Goal: Participate in discussion: Engage in conversation with other users on a specific topic

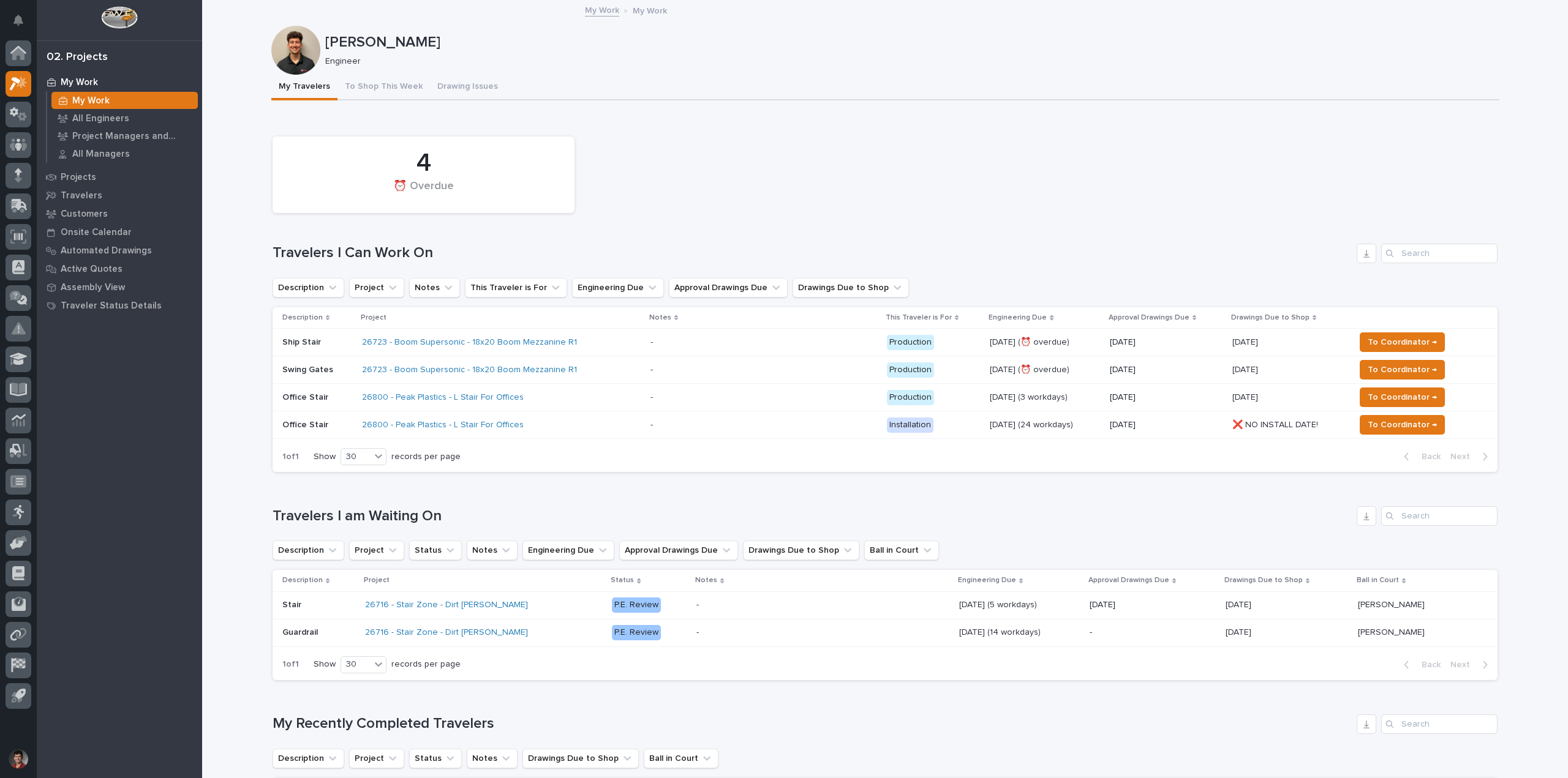
click at [333, 399] on p "Office Stair" at bounding box center [317, 397] width 69 height 10
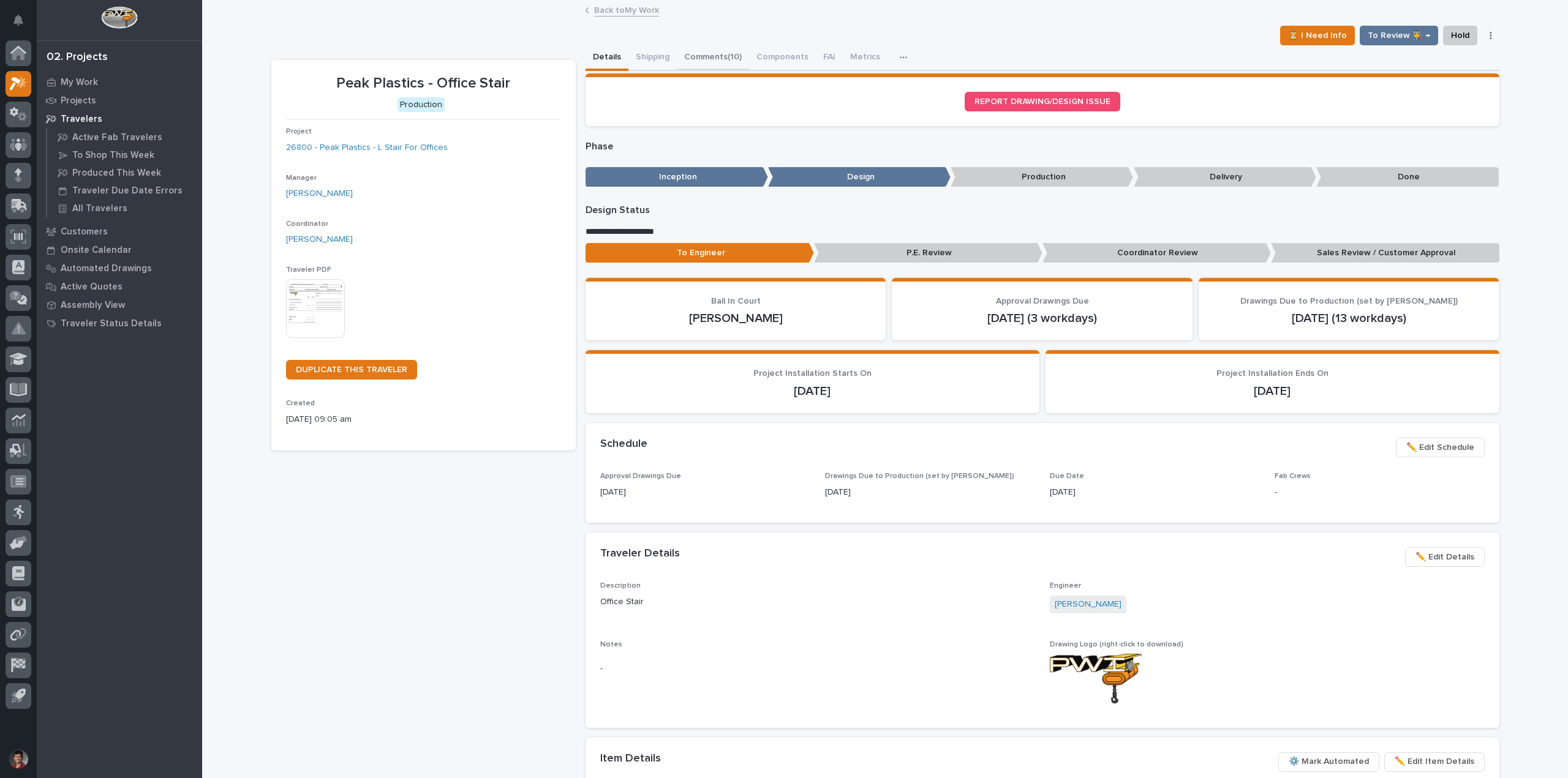
click at [691, 56] on button "Comments (10)" at bounding box center [713, 58] width 73 height 26
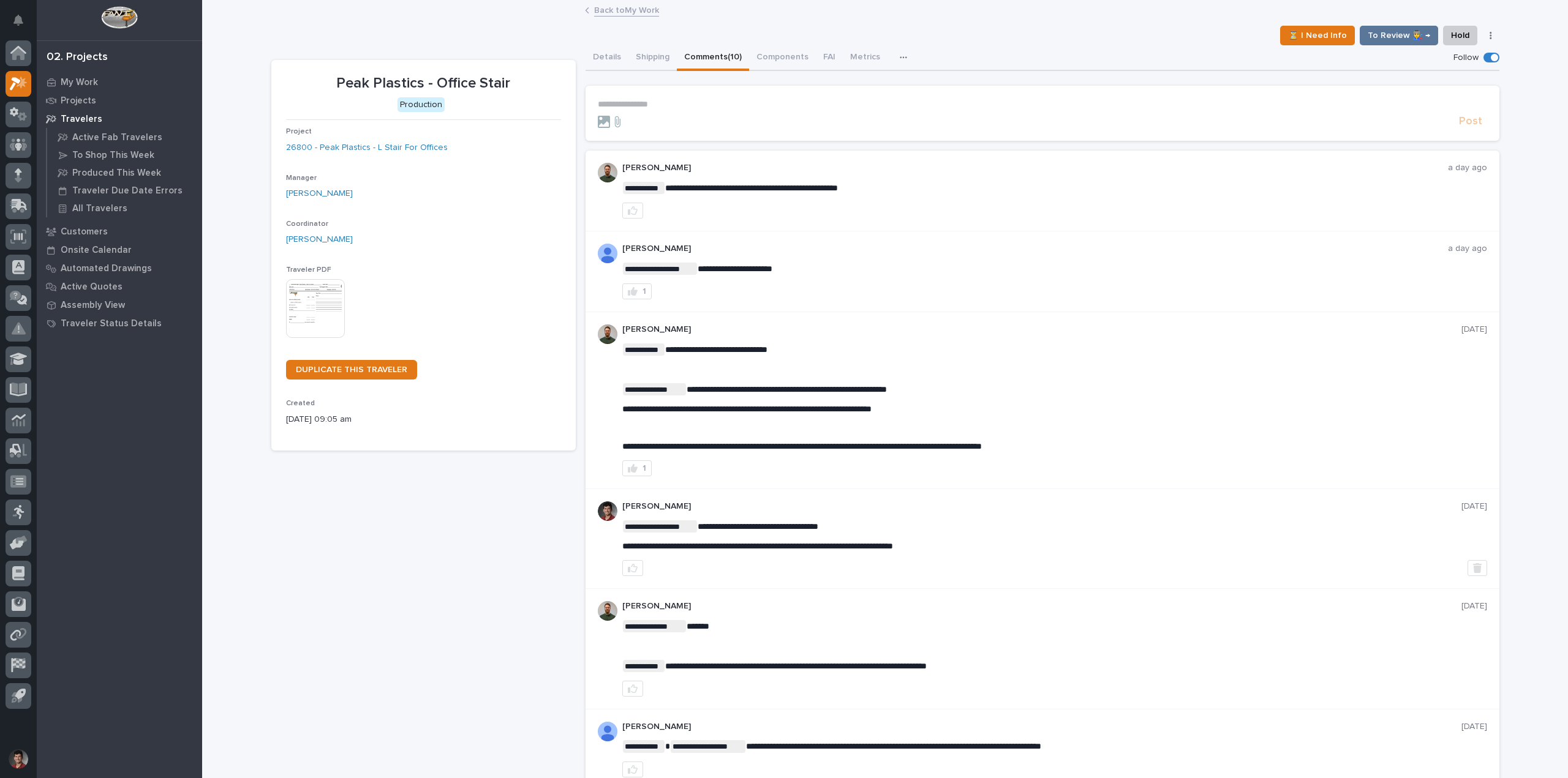
click at [640, 103] on p "**********" at bounding box center [1042, 104] width 889 height 10
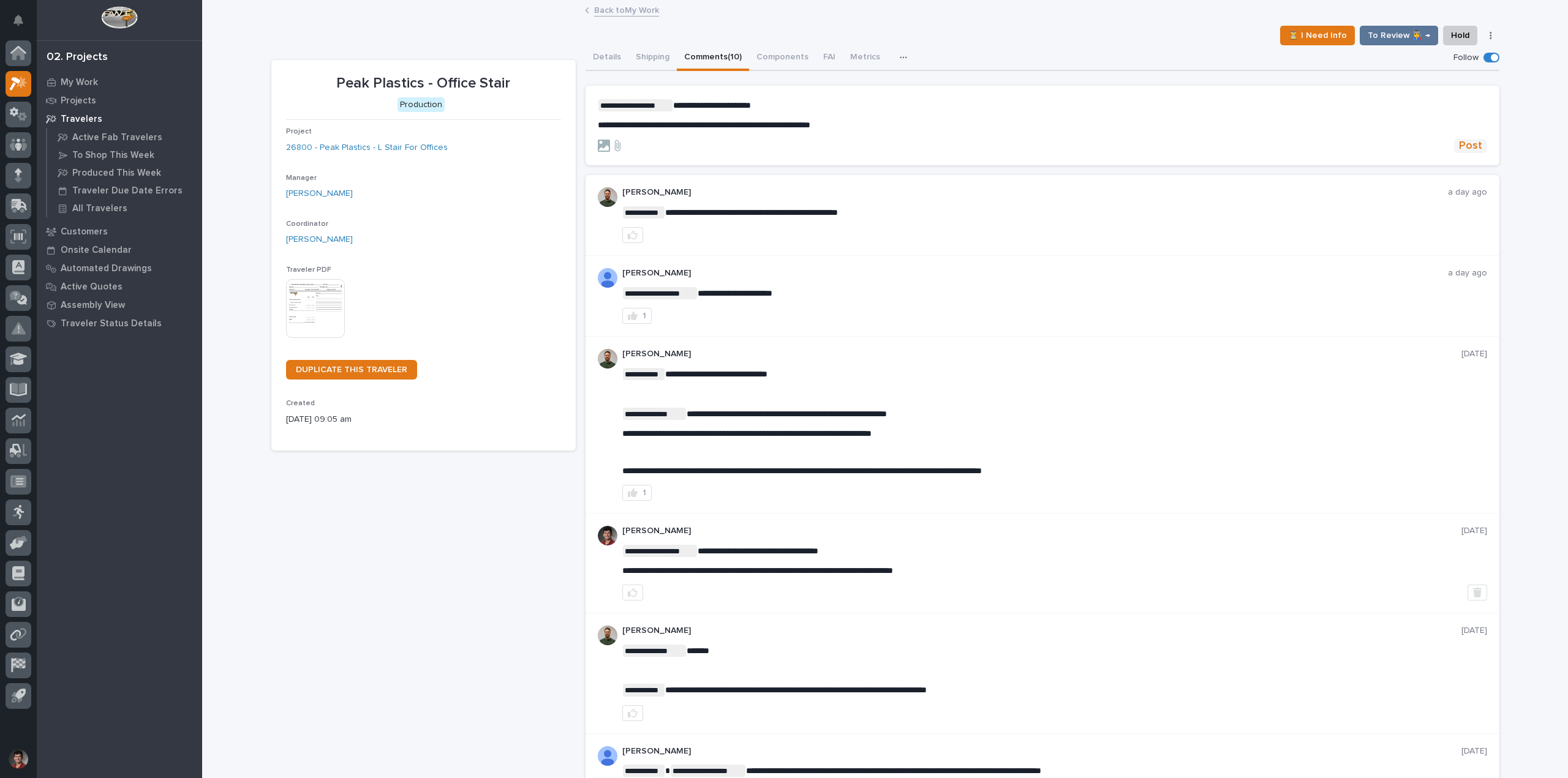
click at [1463, 140] on span "Post" at bounding box center [1470, 146] width 23 height 14
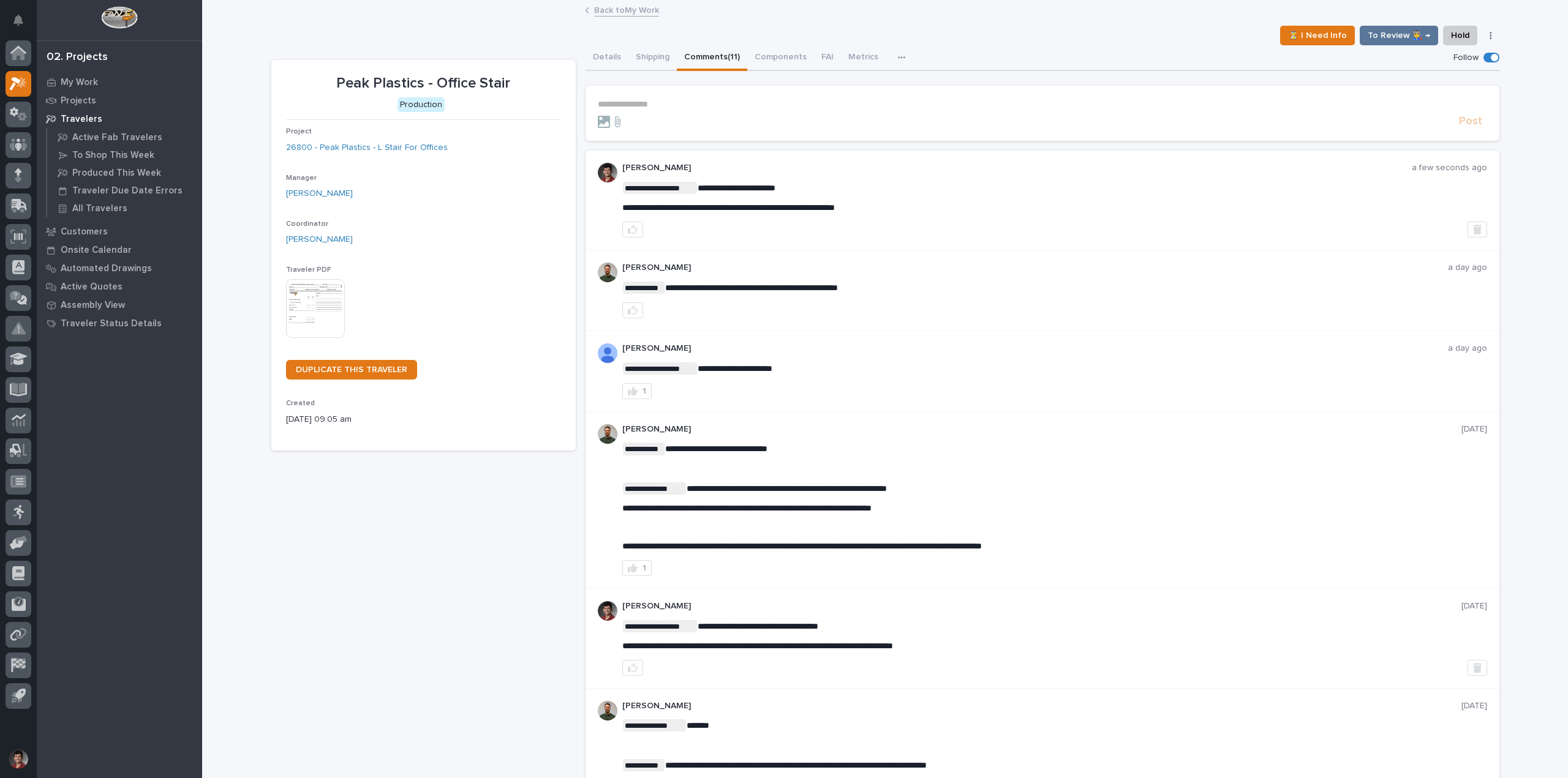
click at [637, 12] on link "Back to My Work" at bounding box center [626, 9] width 65 height 14
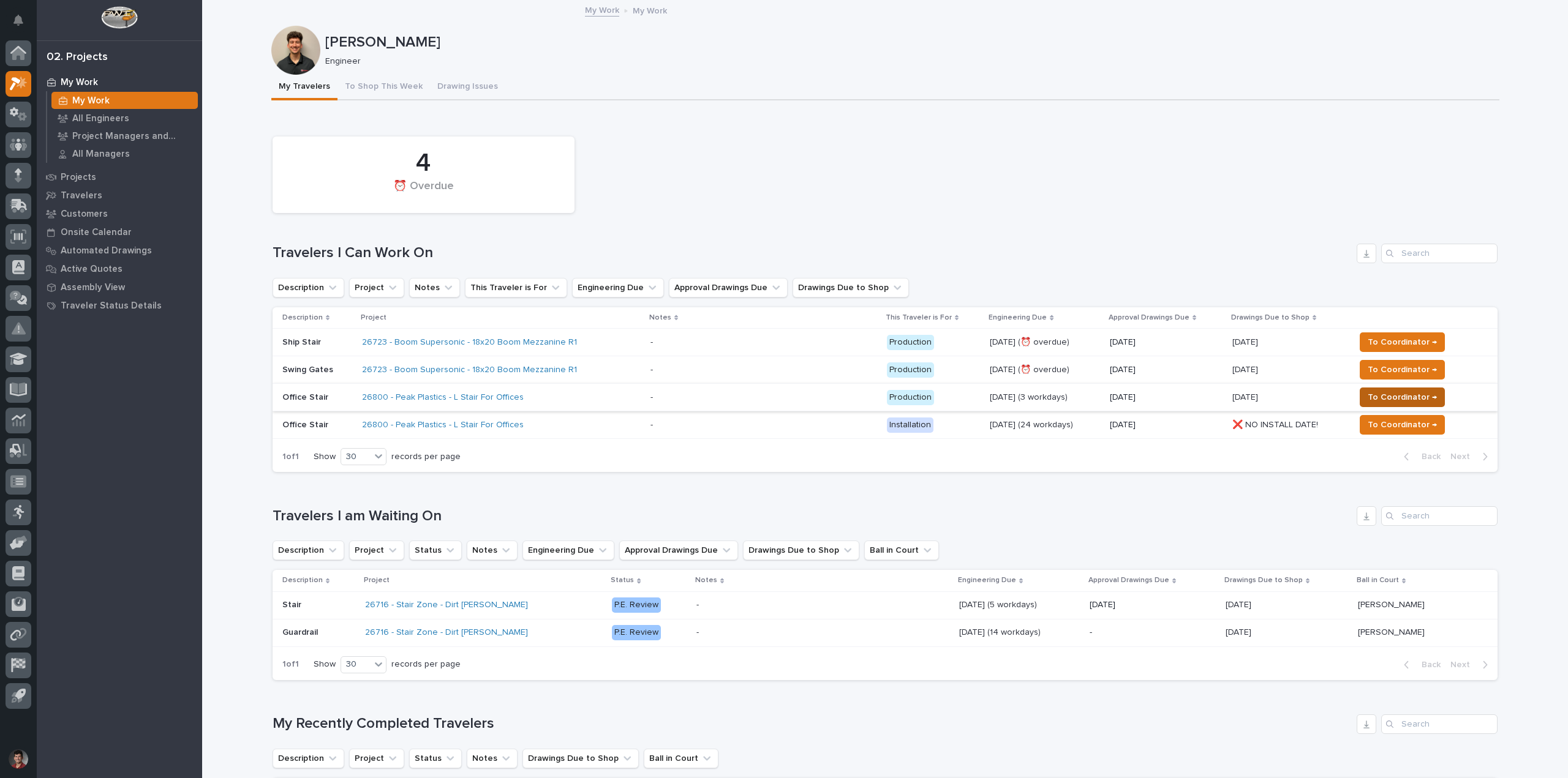
click at [1386, 395] on span "To Coordinator →" at bounding box center [1402, 397] width 69 height 15
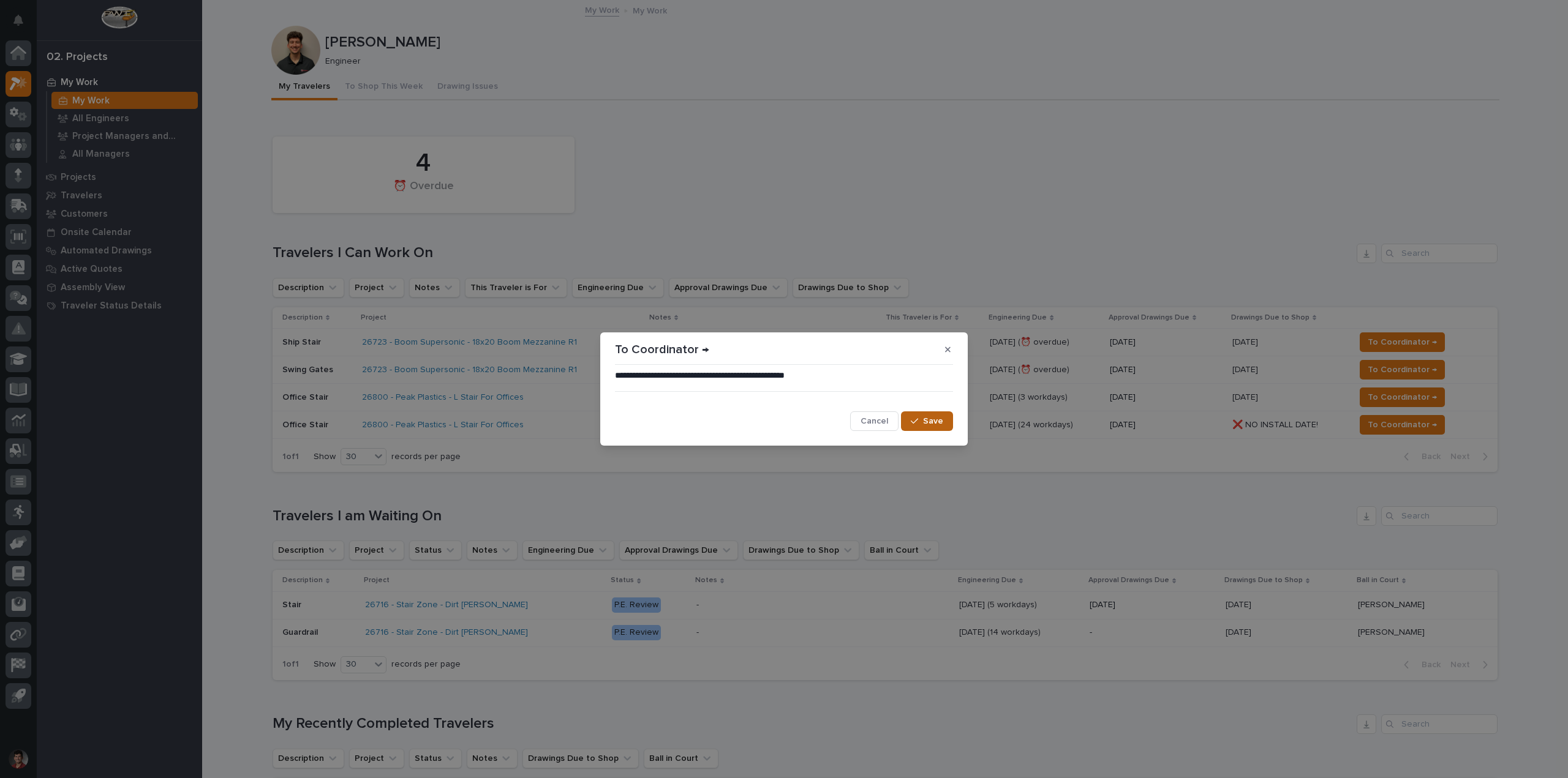
click at [933, 424] on span "Save" at bounding box center [933, 421] width 21 height 11
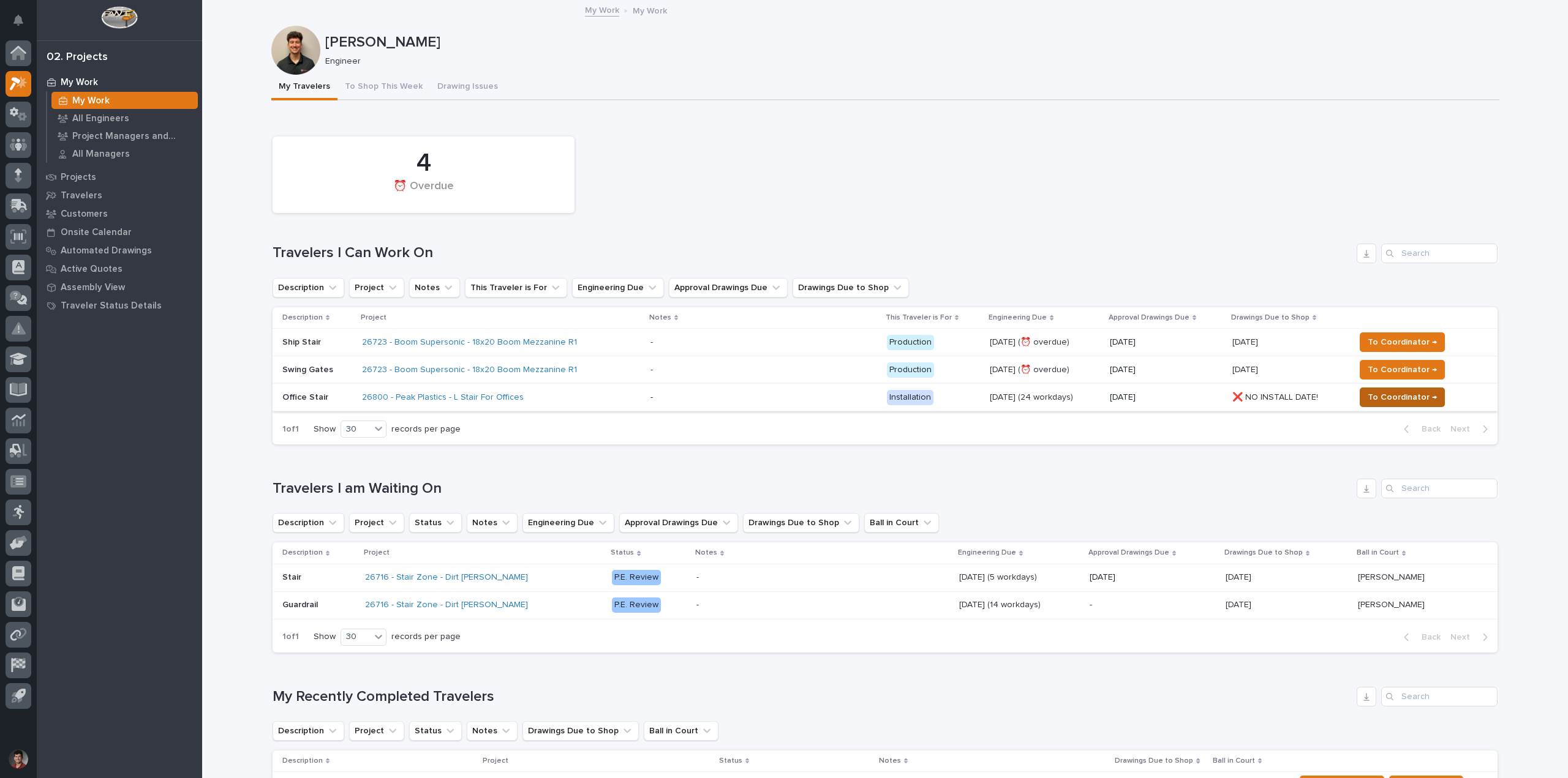
click at [1388, 390] on span "To Coordinator →" at bounding box center [1402, 397] width 69 height 15
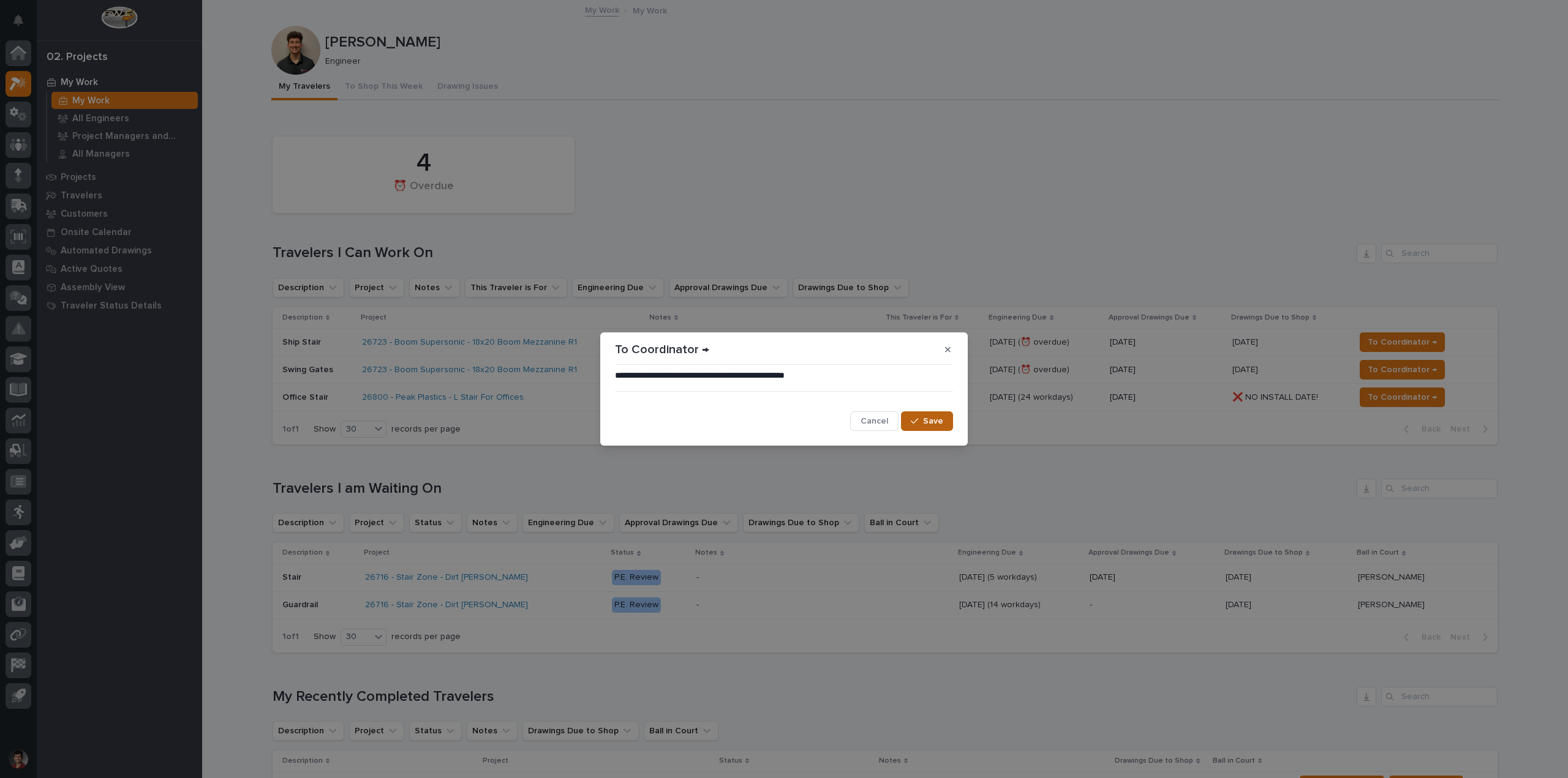
click at [919, 413] on button "Save" at bounding box center [927, 421] width 52 height 20
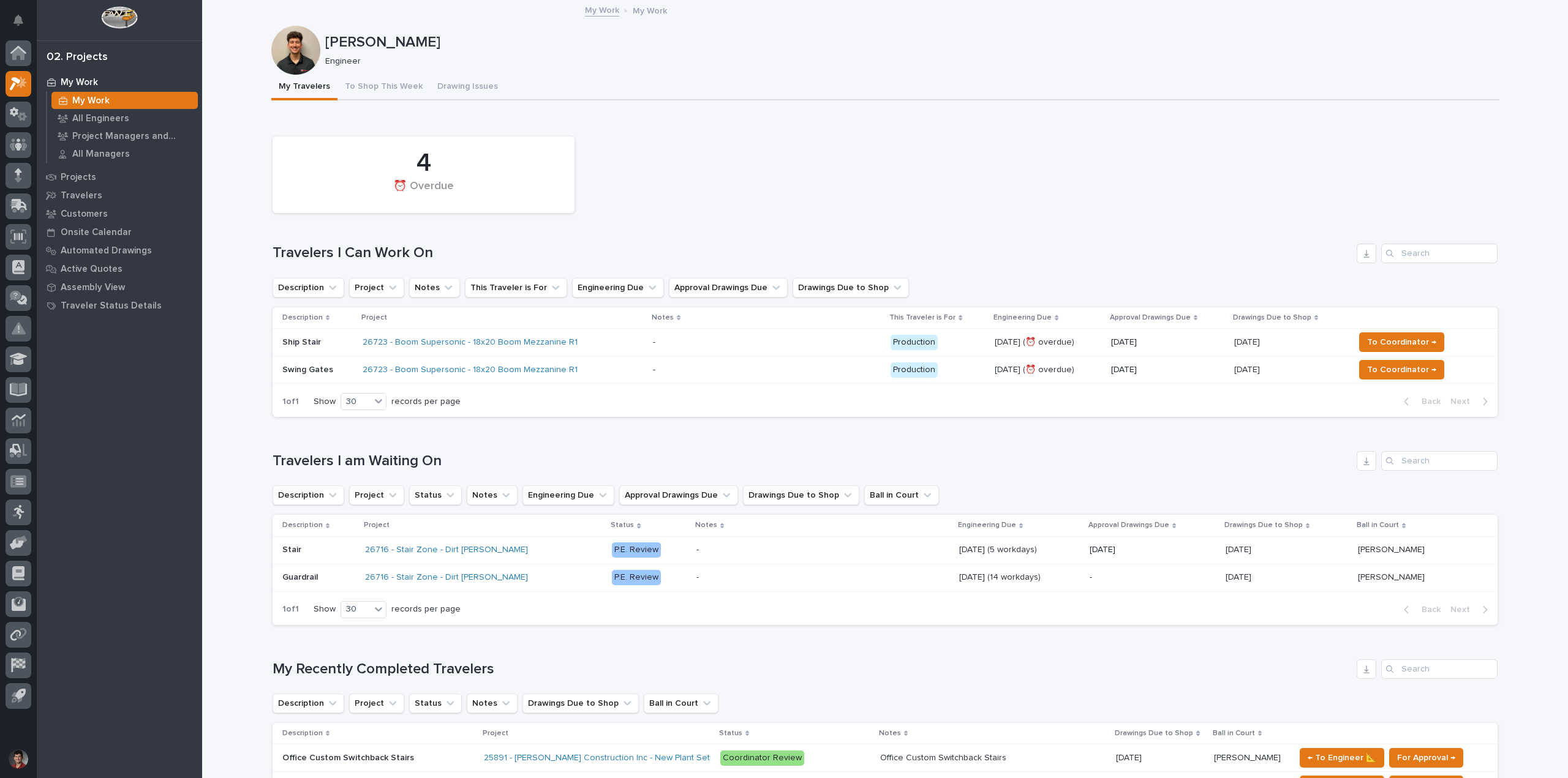
click at [801, 462] on h1 "Travelers I am Waiting On" at bounding box center [812, 461] width 1079 height 17
drag, startPoint x: 937, startPoint y: 116, endPoint x: 604, endPoint y: 131, distance: 333.3
click at [937, 116] on div "Loading... Saving… 4 ⏰ Overdue Travelers I Can Work On Description Project Note…" at bounding box center [884, 271] width 1225 height 312
click at [877, 168] on div "4 ⏰ Overdue" at bounding box center [884, 174] width 1237 height 88
